Goal: Check status: Check status

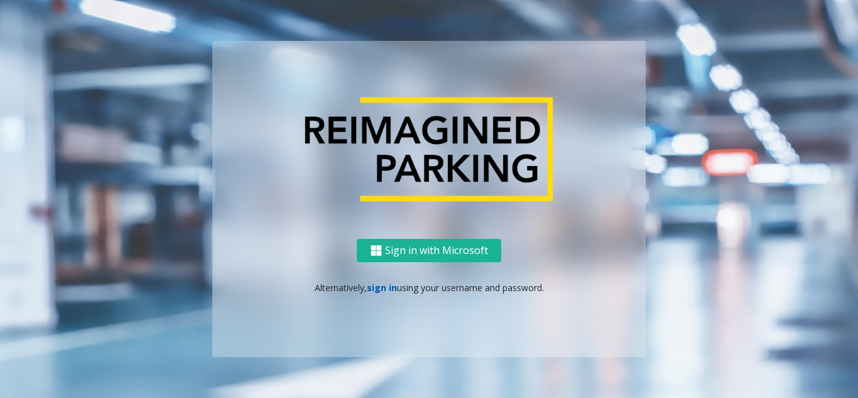
click at [376, 293] on link "sign in" at bounding box center [382, 287] width 30 height 12
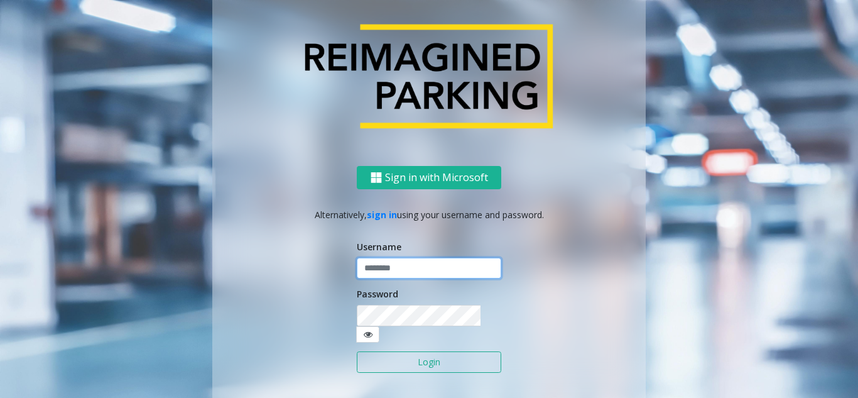
click at [382, 279] on input "text" at bounding box center [429, 267] width 144 height 21
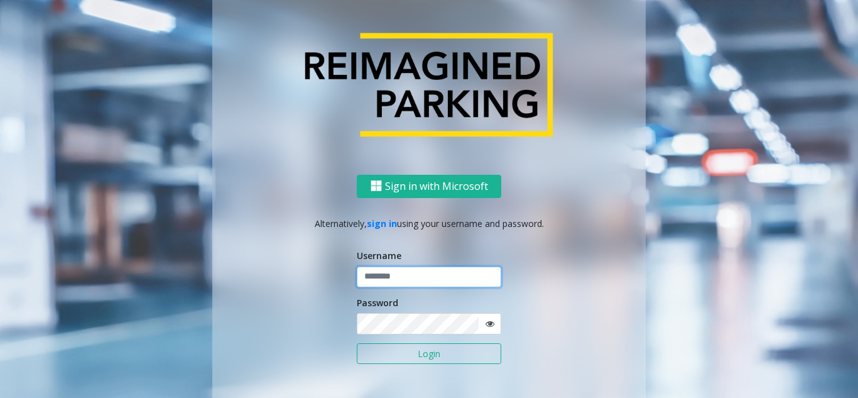
paste input "*******"
type input "*******"
click at [431, 357] on button "Login" at bounding box center [429, 353] width 144 height 21
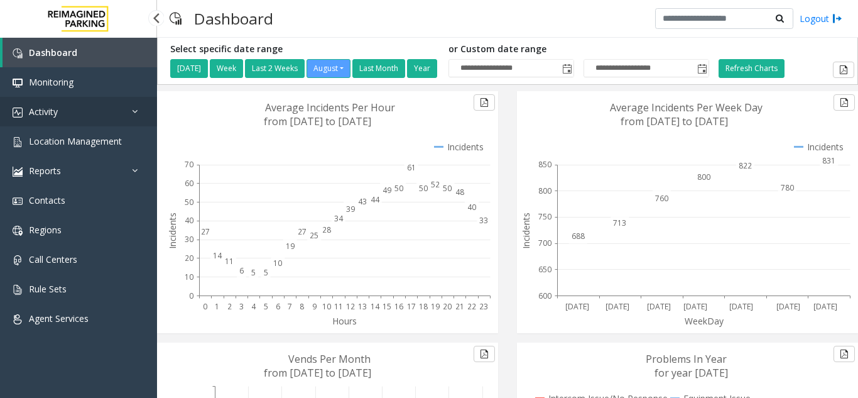
click at [41, 104] on link "Activity" at bounding box center [78, 112] width 157 height 30
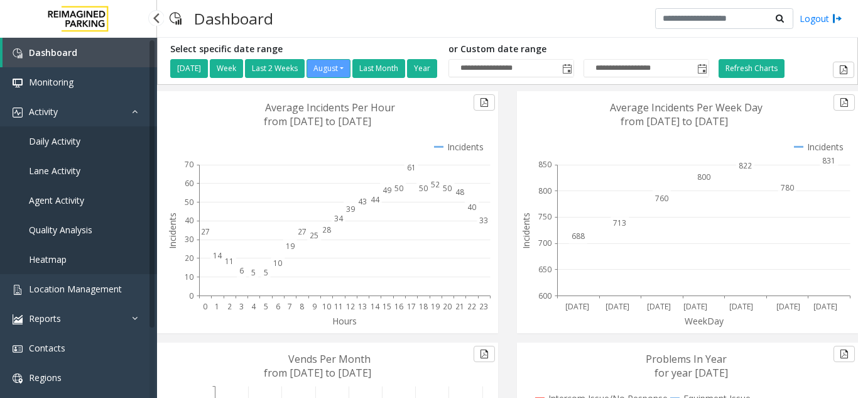
click at [80, 143] on span "Daily Activity" at bounding box center [54, 141] width 51 height 12
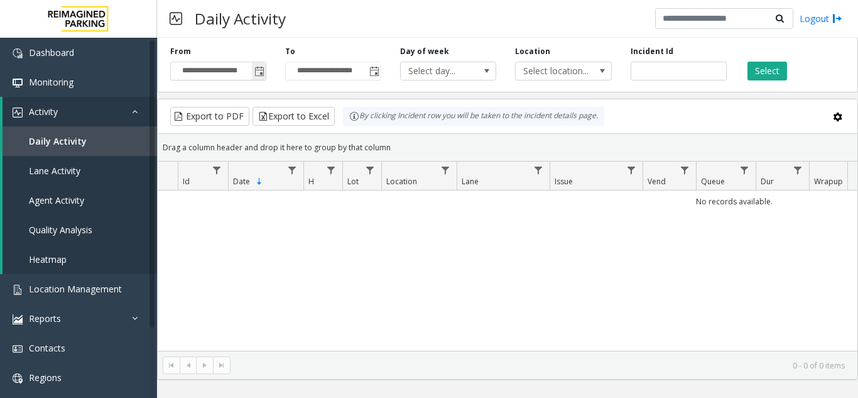
click at [259, 77] on span "Toggle popup" at bounding box center [259, 71] width 14 height 20
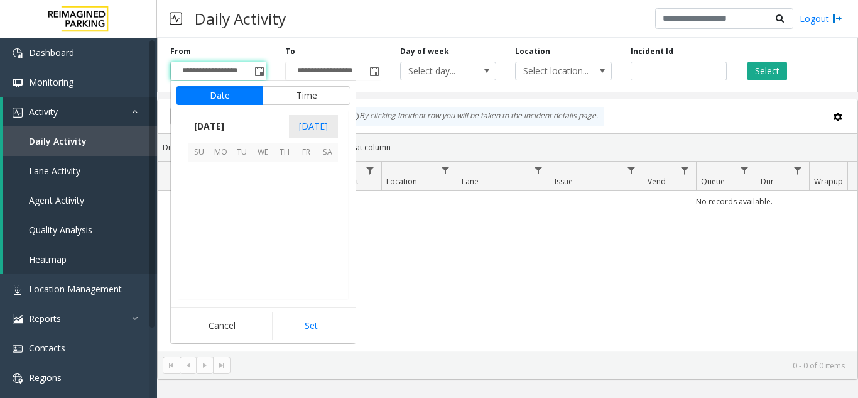
scroll to position [225229, 0]
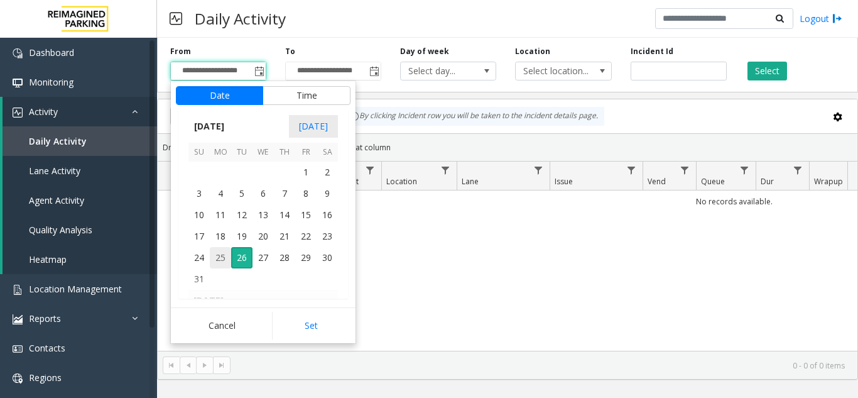
click at [223, 254] on span "25" at bounding box center [220, 257] width 21 height 21
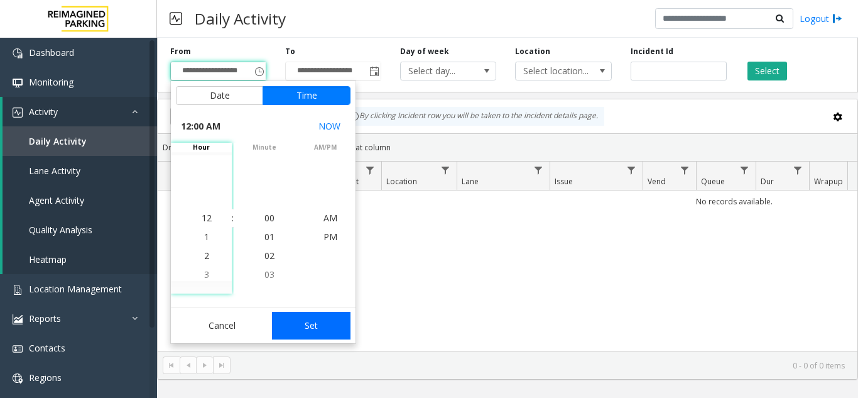
click at [331, 316] on button "Set" at bounding box center [311, 325] width 79 height 28
type input "**********"
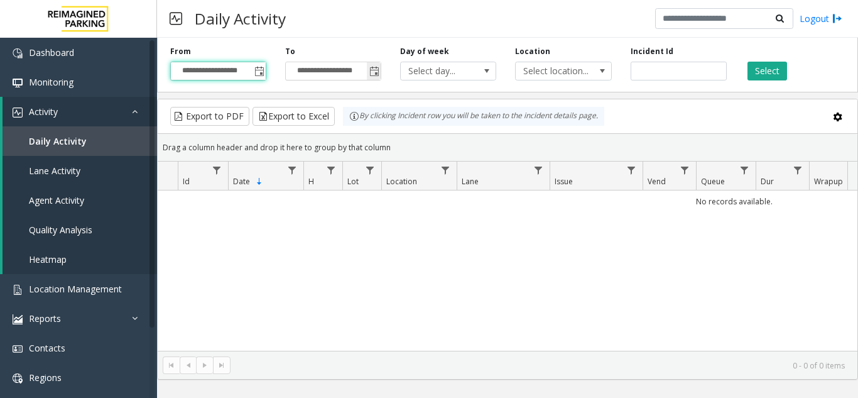
click at [376, 73] on span "Toggle popup" at bounding box center [374, 72] width 10 height 10
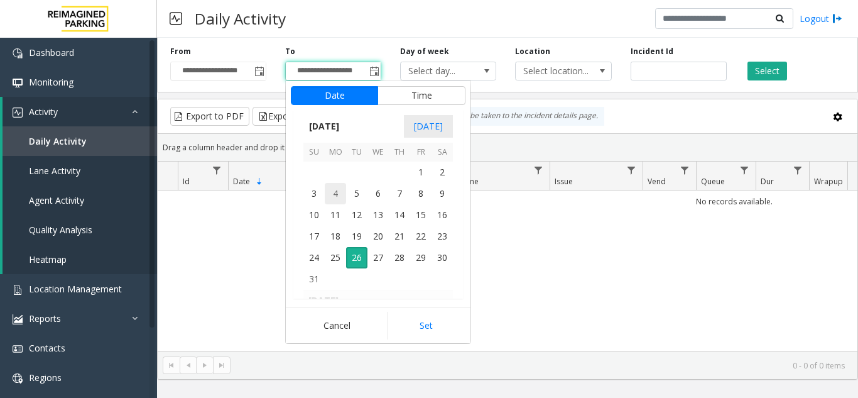
scroll to position [19, 0]
click at [352, 261] on span "26" at bounding box center [356, 257] width 21 height 21
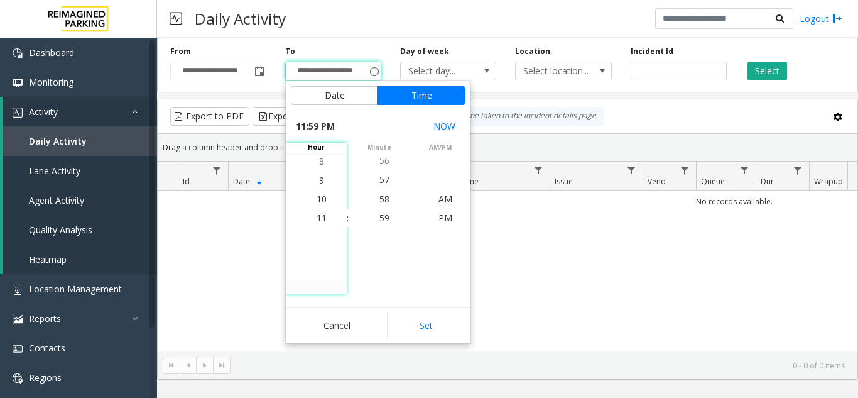
drag, startPoint x: 427, startPoint y: 326, endPoint x: 443, endPoint y: 313, distance: 20.5
click at [429, 326] on button "Set" at bounding box center [426, 325] width 79 height 28
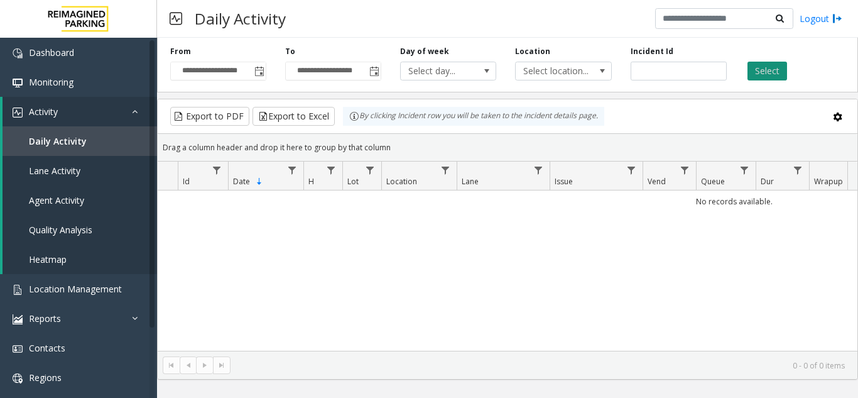
click at [761, 68] on button "Select" at bounding box center [767, 71] width 40 height 19
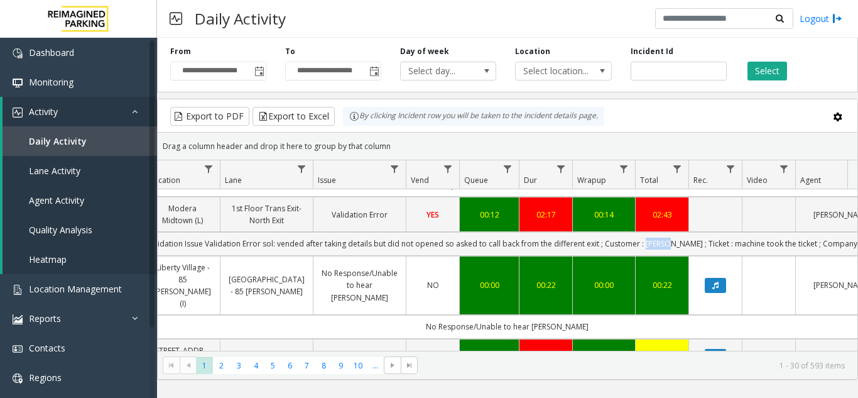
drag, startPoint x: 659, startPoint y: 242, endPoint x: 679, endPoint y: 244, distance: 20.8
click at [679, 244] on td "Issue - Validation Issue Validation Error sol: vended after taking details but …" at bounding box center [507, 243] width 1132 height 23
copy td "[PERSON_NAME]"
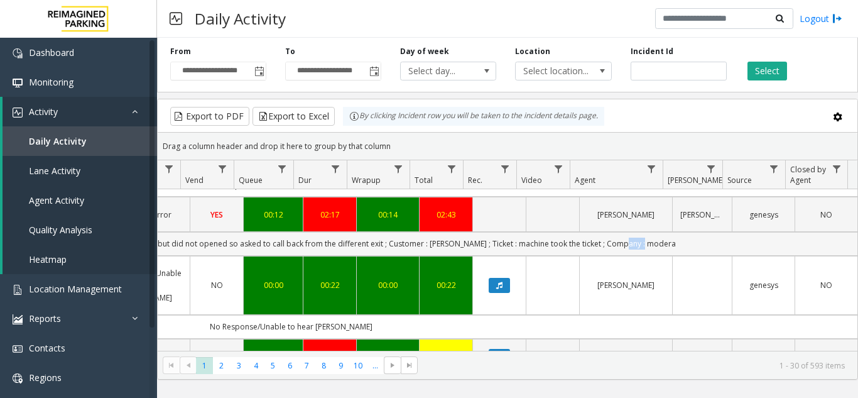
drag, startPoint x: 840, startPoint y: 246, endPoint x: 690, endPoint y: 247, distance: 150.7
click at [690, 247] on td "Issue - Validation Issue Validation Error sol: vended after taking details but …" at bounding box center [291, 243] width 1132 height 23
copy td "modera"
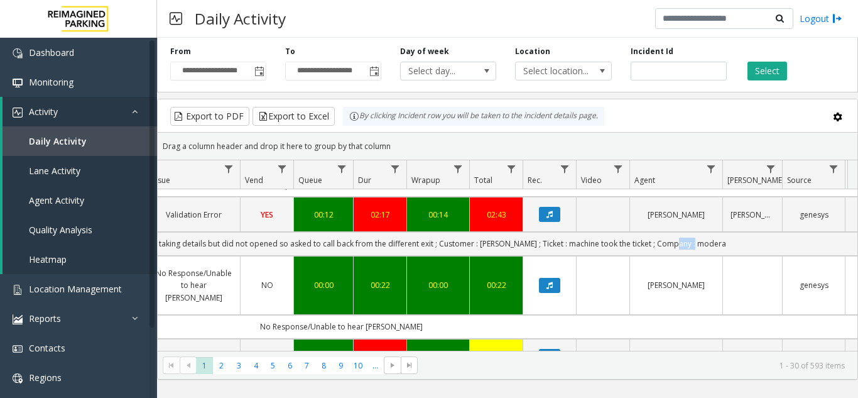
scroll to position [0, 401]
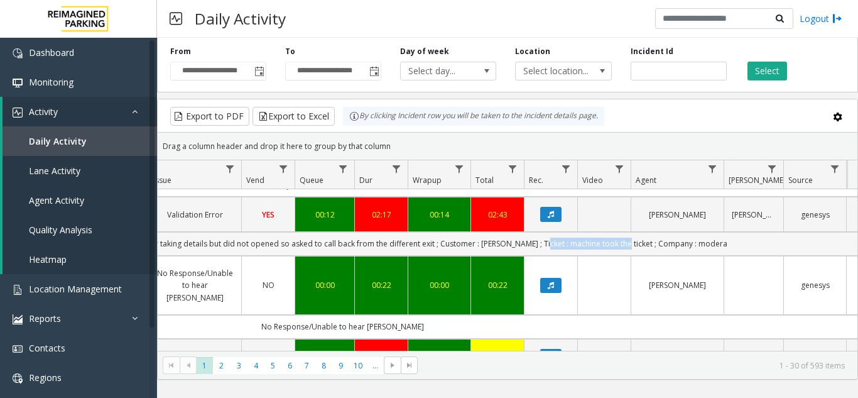
drag, startPoint x: 549, startPoint y: 245, endPoint x: 630, endPoint y: 245, distance: 81.6
click at [630, 245] on td "Issue - Validation Issue Validation Error sol: vended after taking details but …" at bounding box center [342, 243] width 1132 height 23
drag, startPoint x: 522, startPoint y: 242, endPoint x: 630, endPoint y: 243, distance: 108.0
click at [630, 243] on td "Issue - Validation Issue Validation Error sol: vended after taking details but …" at bounding box center [342, 243] width 1132 height 23
copy td "Ticket : machine took the ticket"
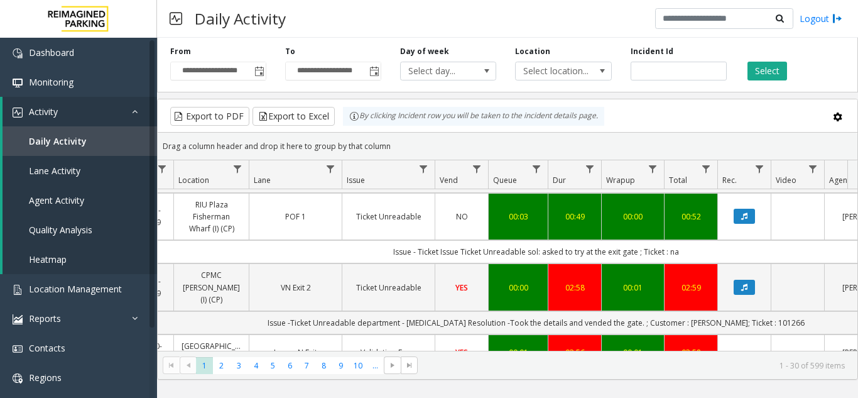
scroll to position [0, 207]
